Goal: Task Accomplishment & Management: Manage account settings

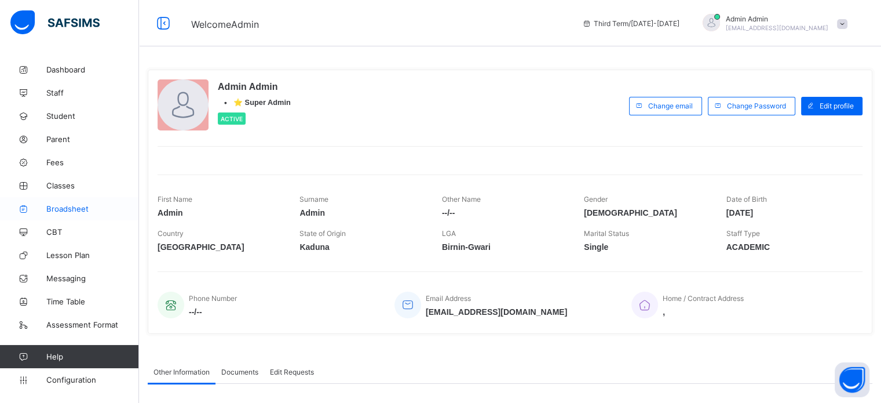
click at [70, 208] on span "Broadsheet" at bounding box center [92, 208] width 93 height 9
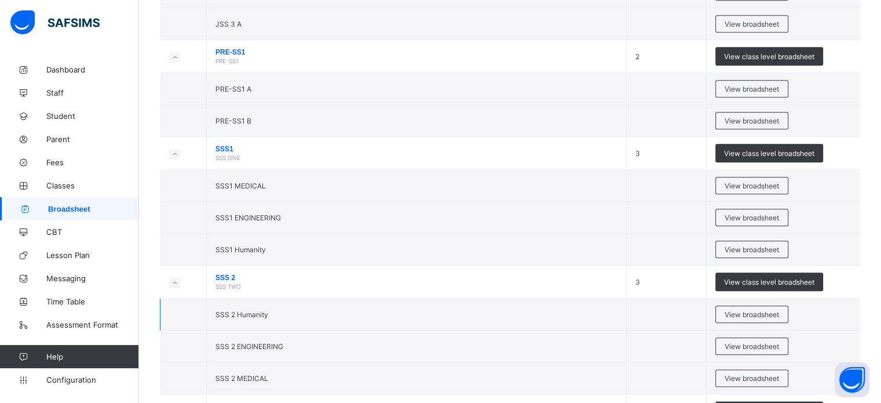
scroll to position [1368, 0]
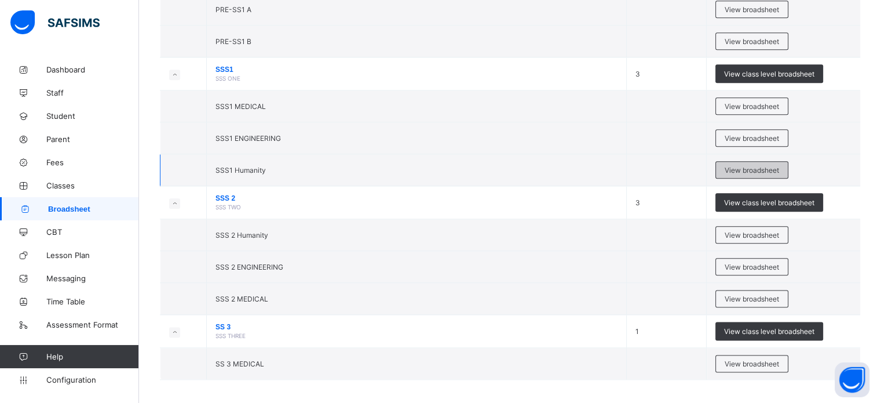
click at [776, 166] on span "View broadsheet" at bounding box center [752, 170] width 54 height 9
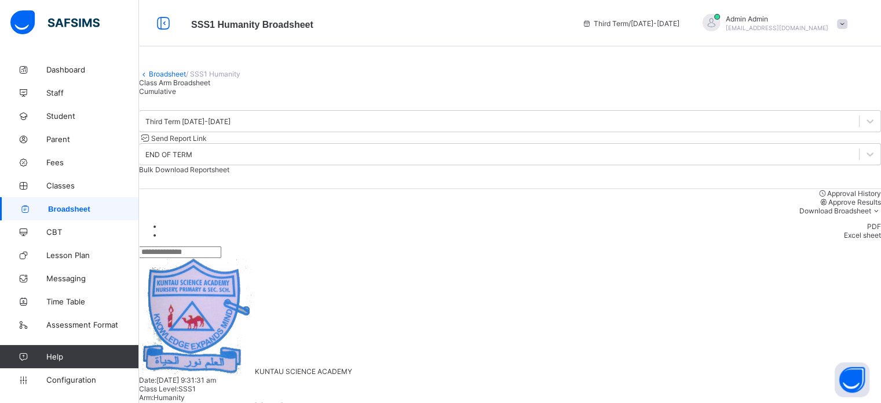
click at [100, 208] on span "Broadsheet" at bounding box center [93, 209] width 91 height 9
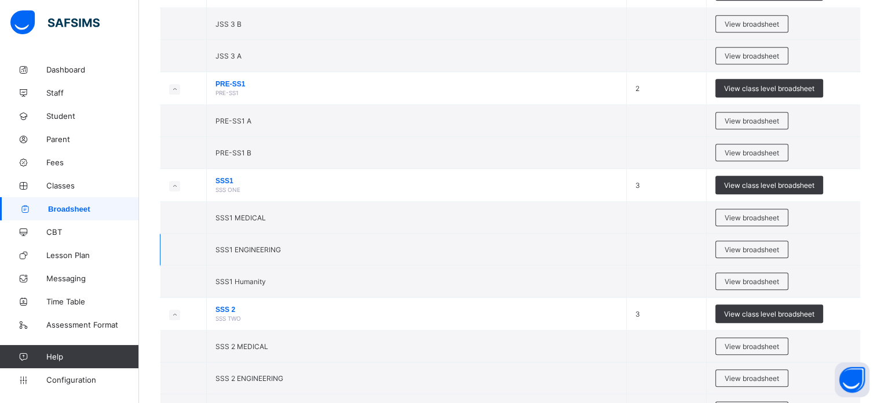
scroll to position [1252, 0]
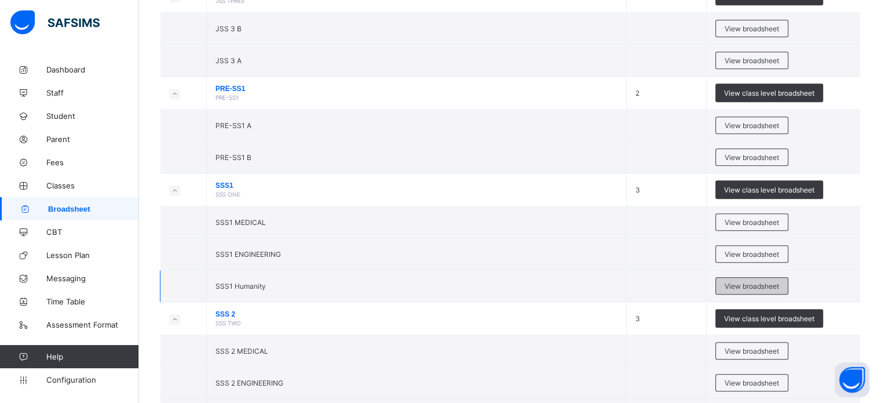
click at [755, 282] on span "View broadsheet" at bounding box center [752, 286] width 54 height 9
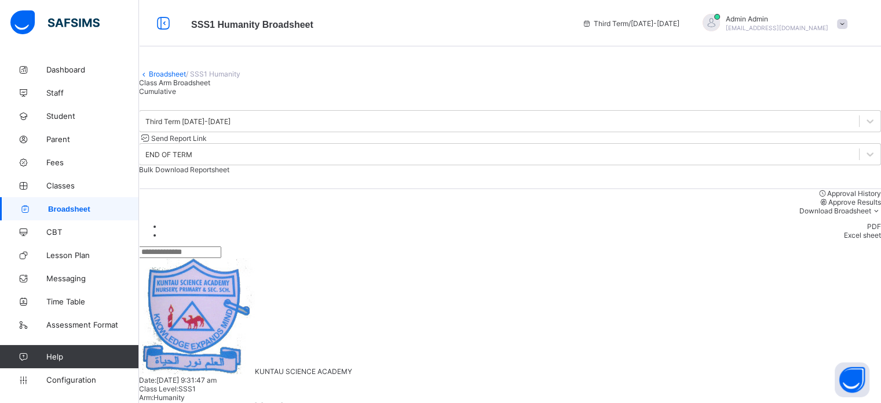
click at [229, 172] on span "Bulk Download Reportsheet" at bounding box center [184, 169] width 90 height 9
click at [265, 96] on div "Cumulative" at bounding box center [510, 91] width 742 height 9
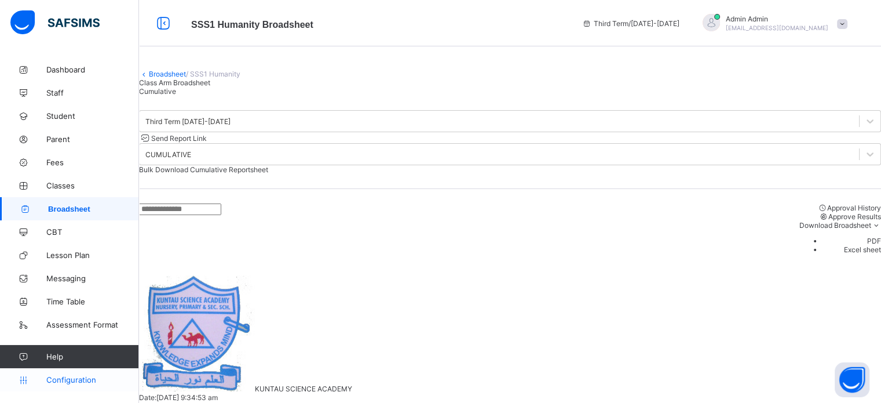
click at [83, 386] on link "Configuration" at bounding box center [69, 379] width 138 height 23
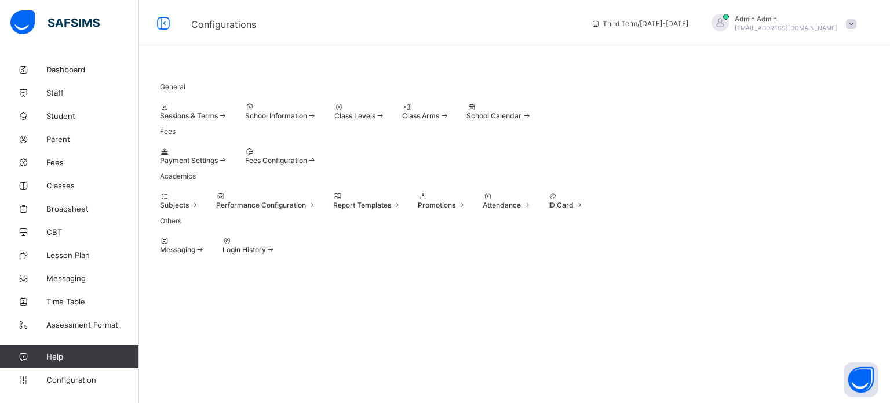
click at [455, 209] on span "Promotions" at bounding box center [437, 204] width 38 height 9
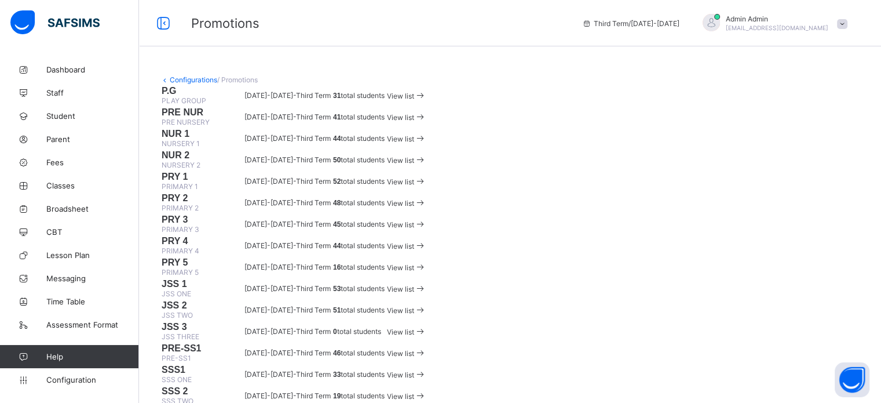
click at [414, 100] on span "View list" at bounding box center [400, 96] width 27 height 9
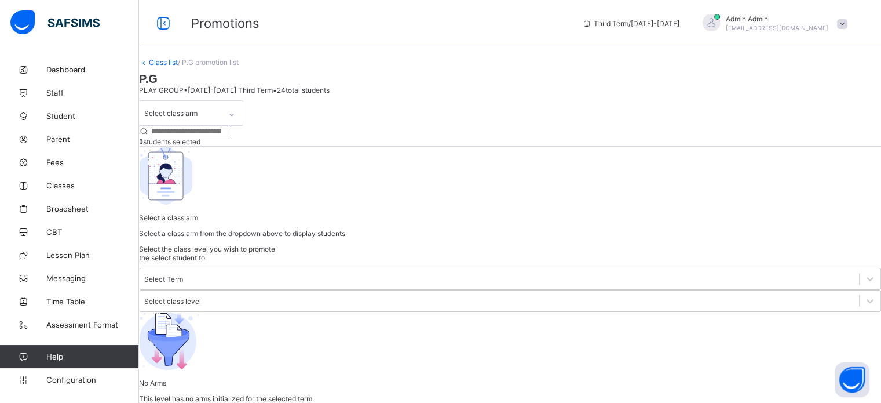
click at [221, 125] on div "Select class arm" at bounding box center [180, 113] width 81 height 24
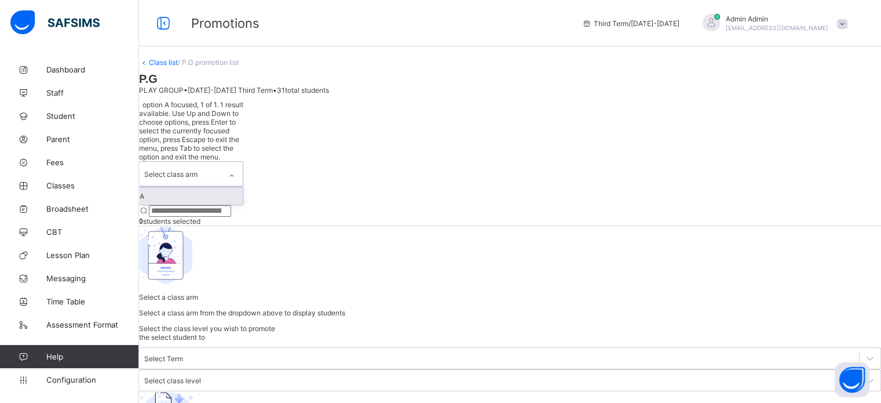
click at [204, 187] on div "A" at bounding box center [191, 195] width 103 height 17
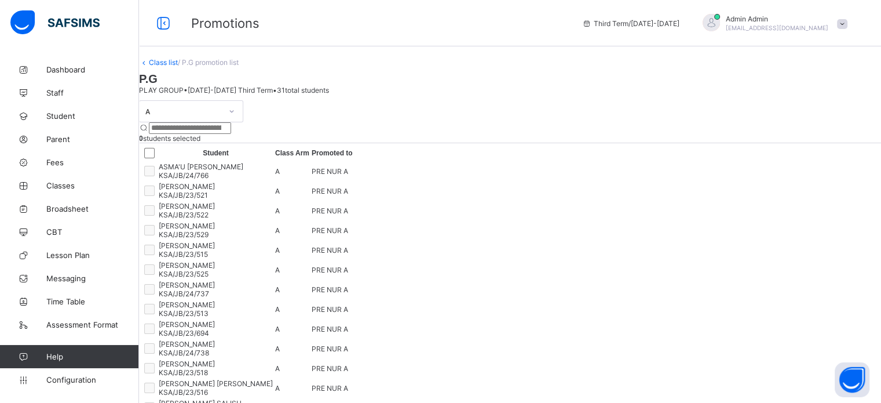
click at [178, 67] on link "Class list" at bounding box center [163, 62] width 29 height 9
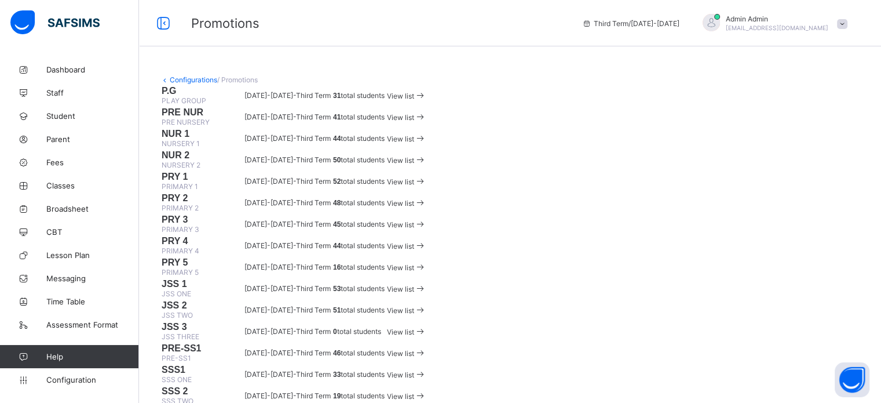
click at [414, 100] on span "View list" at bounding box center [400, 96] width 27 height 9
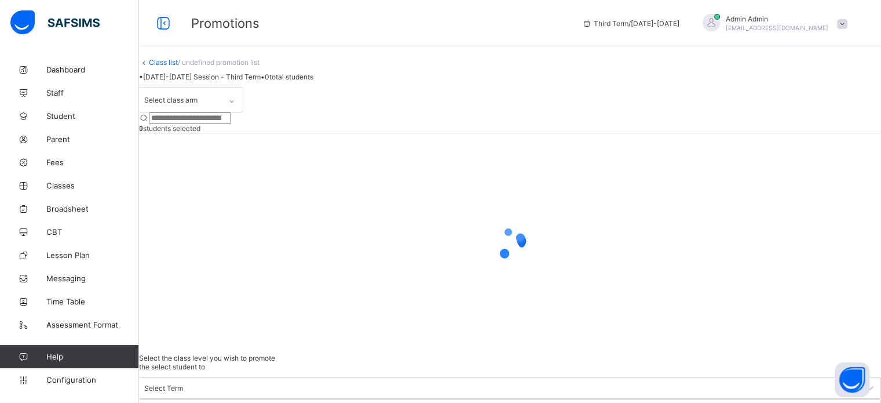
click at [221, 112] on div "Select class arm" at bounding box center [180, 99] width 81 height 24
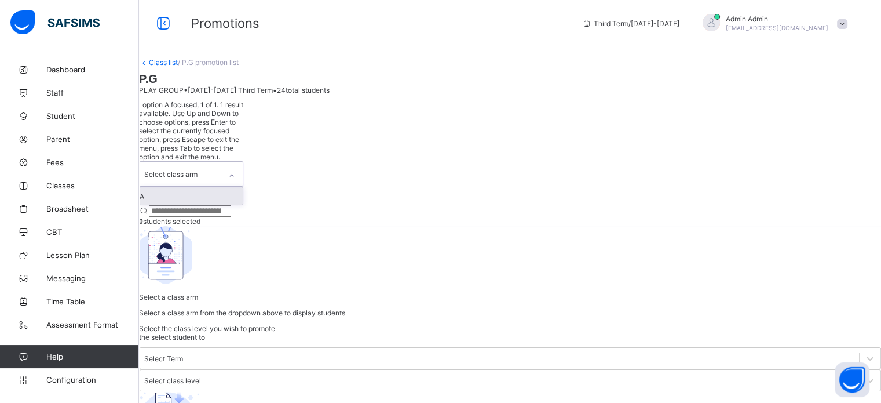
click at [209, 187] on div "A" at bounding box center [191, 195] width 103 height 17
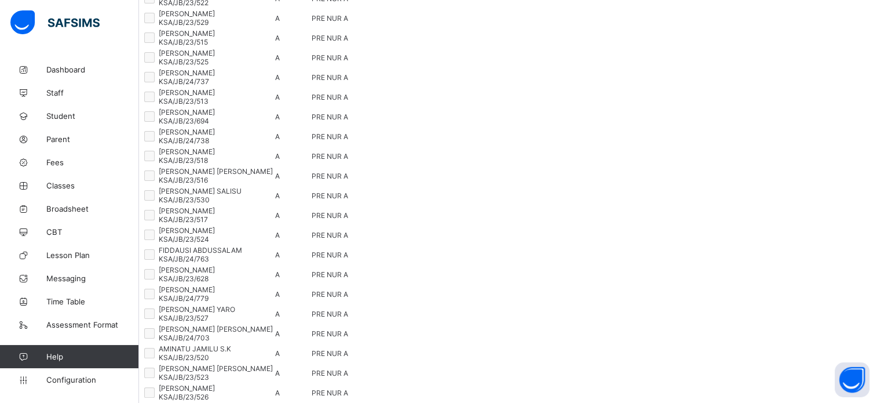
scroll to position [116, 0]
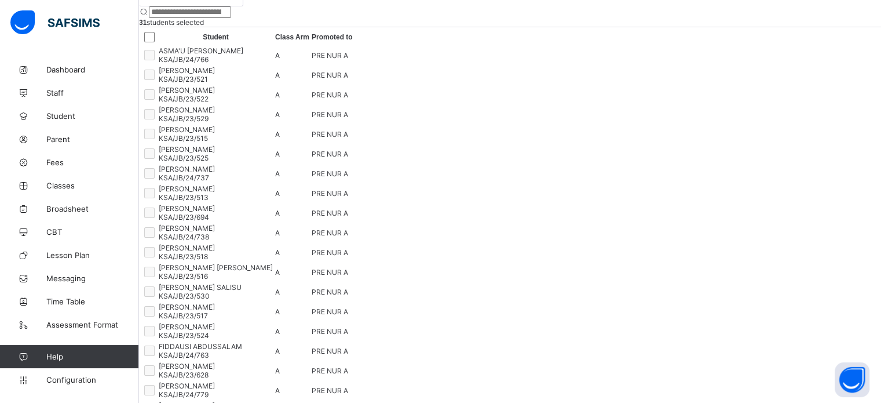
drag, startPoint x: 739, startPoint y: 53, endPoint x: 762, endPoint y: 56, distance: 23.9
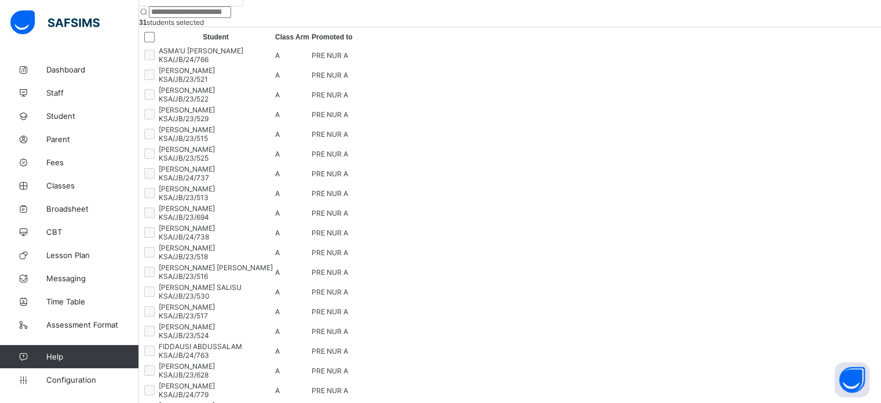
drag, startPoint x: 801, startPoint y: 83, endPoint x: 793, endPoint y: 87, distance: 9.8
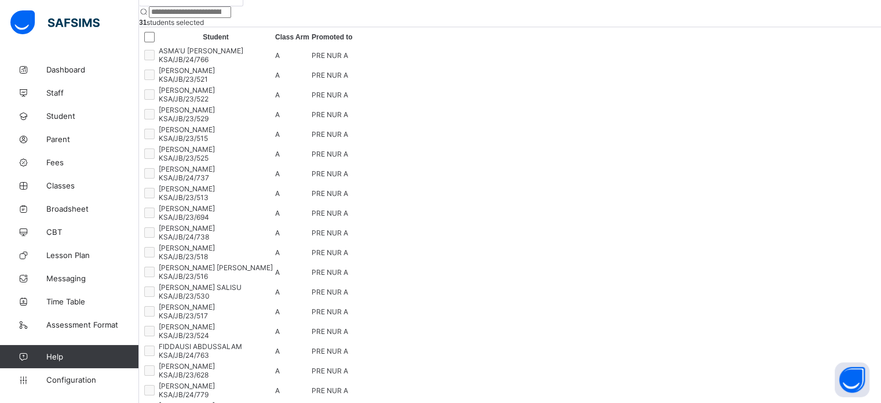
click at [273, 45] on th "Student" at bounding box center [215, 37] width 115 height 15
click at [236, 45] on th "Student" at bounding box center [215, 37] width 115 height 15
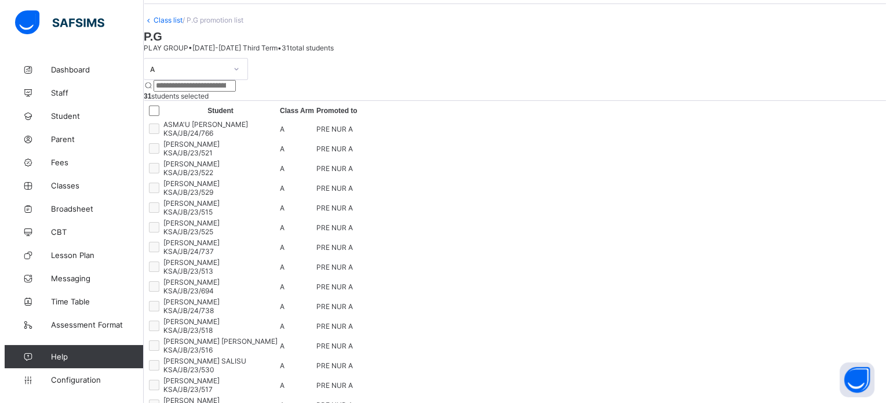
scroll to position [0, 0]
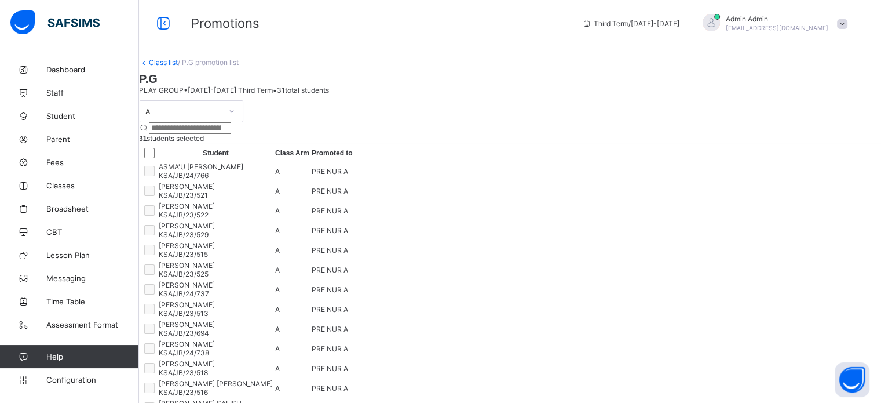
click at [178, 67] on link "Class list" at bounding box center [163, 62] width 29 height 9
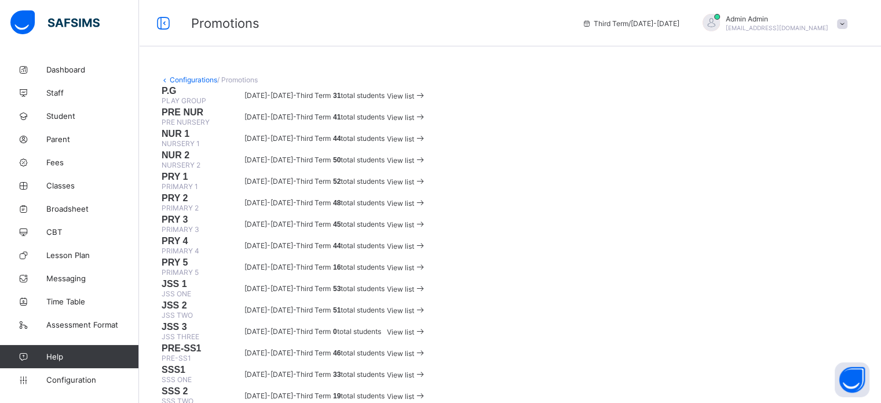
click at [414, 100] on span "View list" at bounding box center [400, 96] width 27 height 9
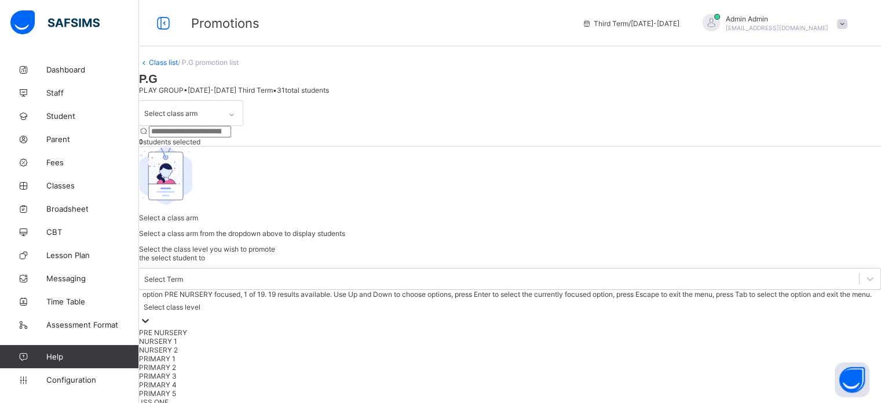
click at [200, 302] on div "Select class level" at bounding box center [172, 306] width 57 height 9
click at [856, 64] on div "Class list / P.G promotion list P.G PLAY GROUP • 2023-2024 Third Term • 31 tota…" at bounding box center [510, 321] width 742 height 526
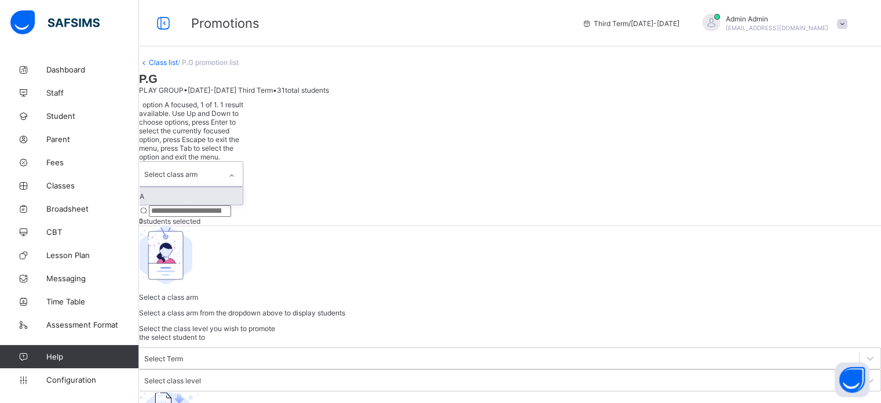
drag, startPoint x: 229, startPoint y: 117, endPoint x: 220, endPoint y: 134, distance: 19.4
click at [221, 162] on div "Select class arm" at bounding box center [180, 174] width 81 height 24
click at [204, 187] on div "A" at bounding box center [191, 195] width 103 height 17
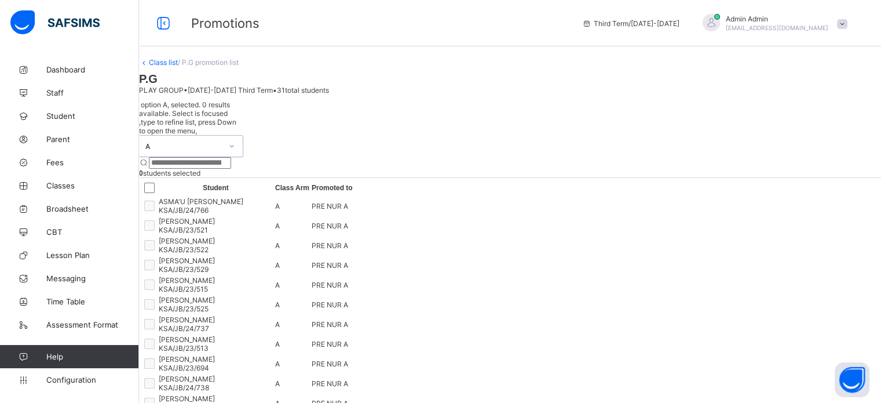
click at [156, 181] on div at bounding box center [149, 188] width 14 height 14
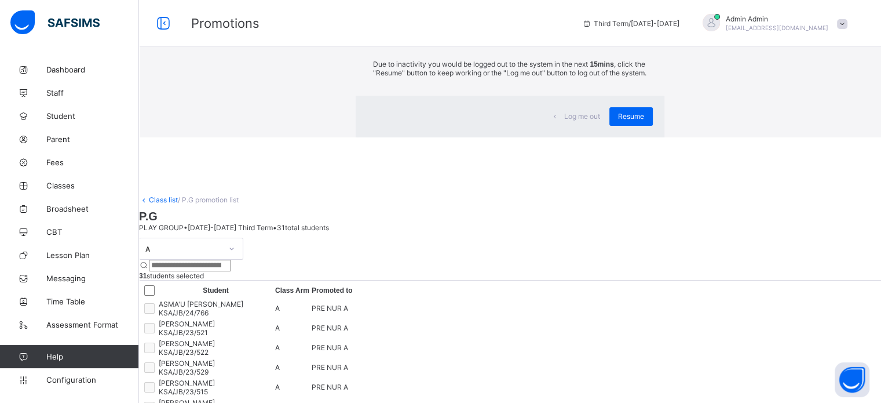
click at [643, 30] on div "×" at bounding box center [647, 21] width 9 height 19
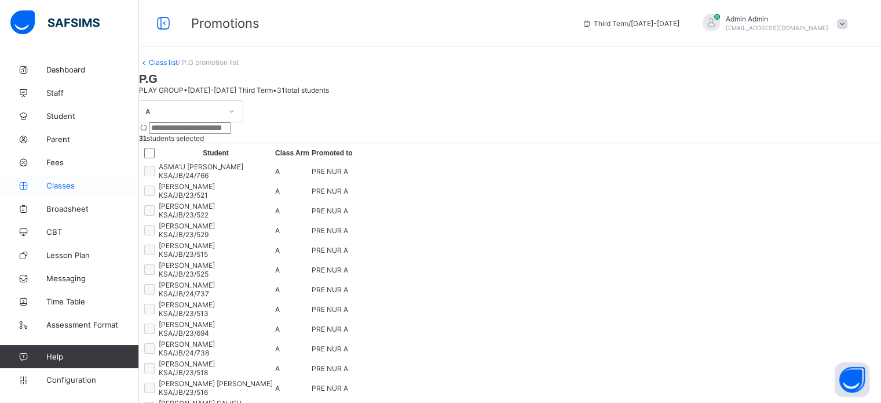
click at [64, 181] on span "Classes" at bounding box center [92, 185] width 93 height 9
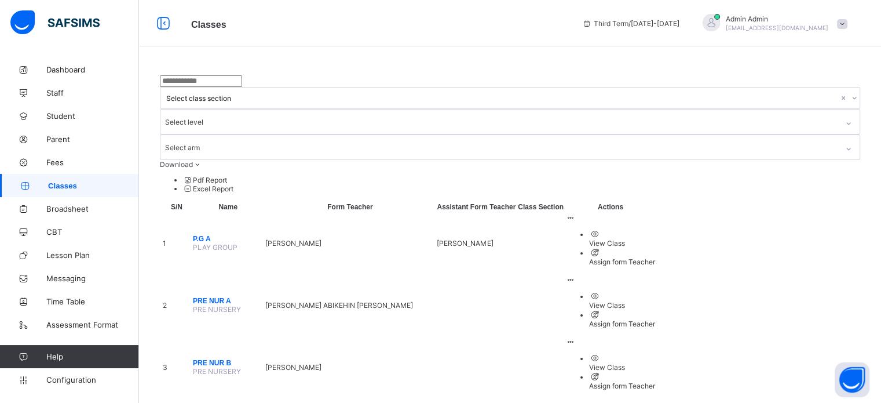
click at [215, 367] on span "PRE NURSERY" at bounding box center [217, 371] width 48 height 9
click at [214, 359] on span "PRE NUR B" at bounding box center [228, 363] width 70 height 8
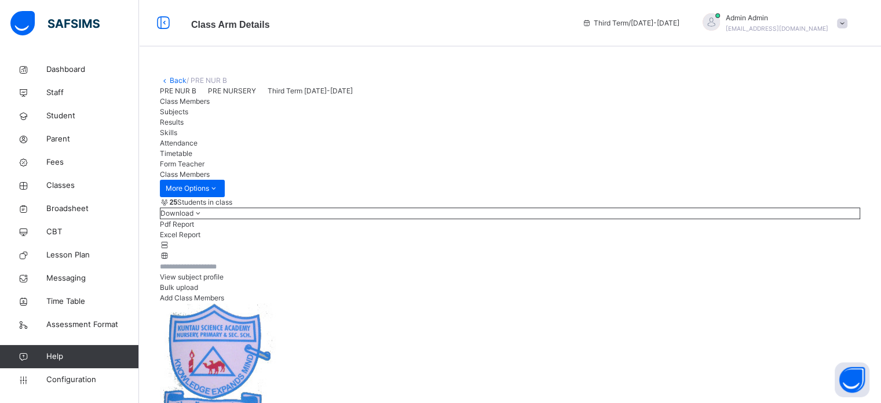
click at [188, 116] on span "Subjects" at bounding box center [174, 111] width 28 height 9
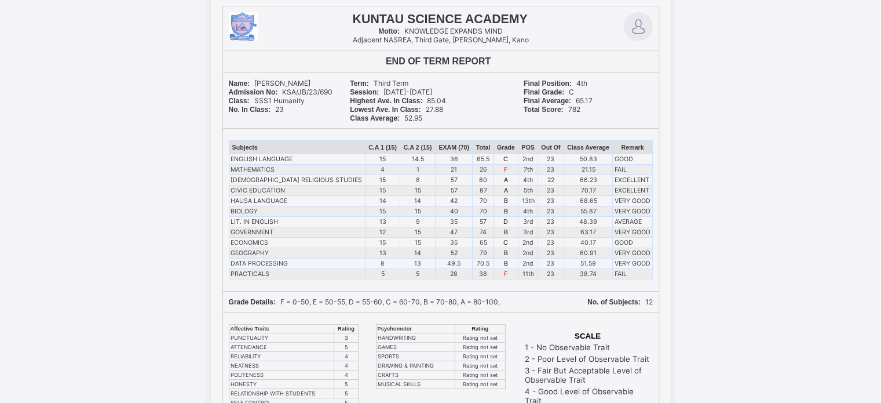
scroll to position [58, 0]
